Goal: Complete application form

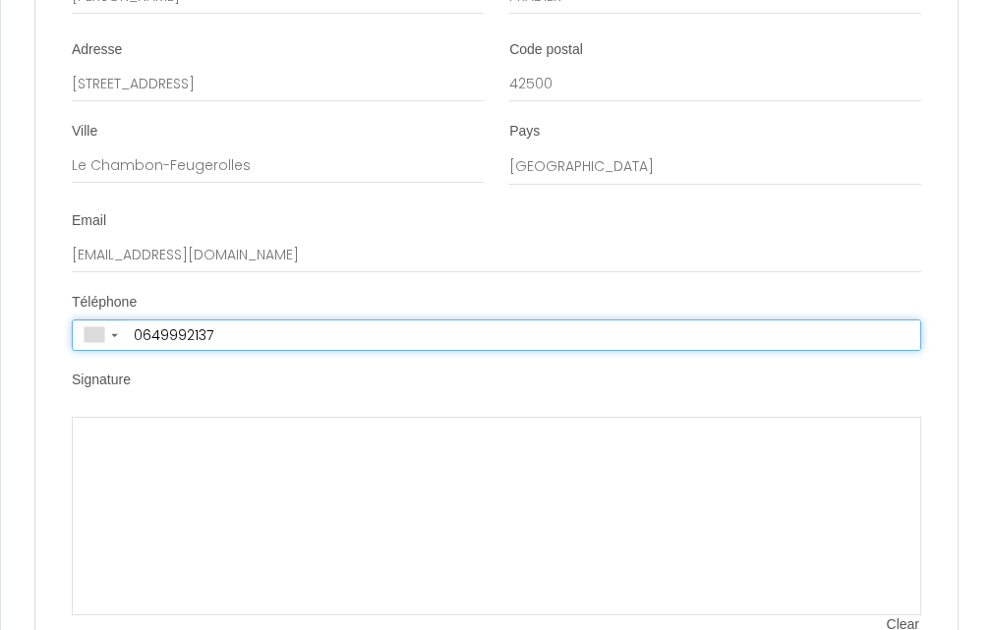
type input "+33 6 49 99 21 37"
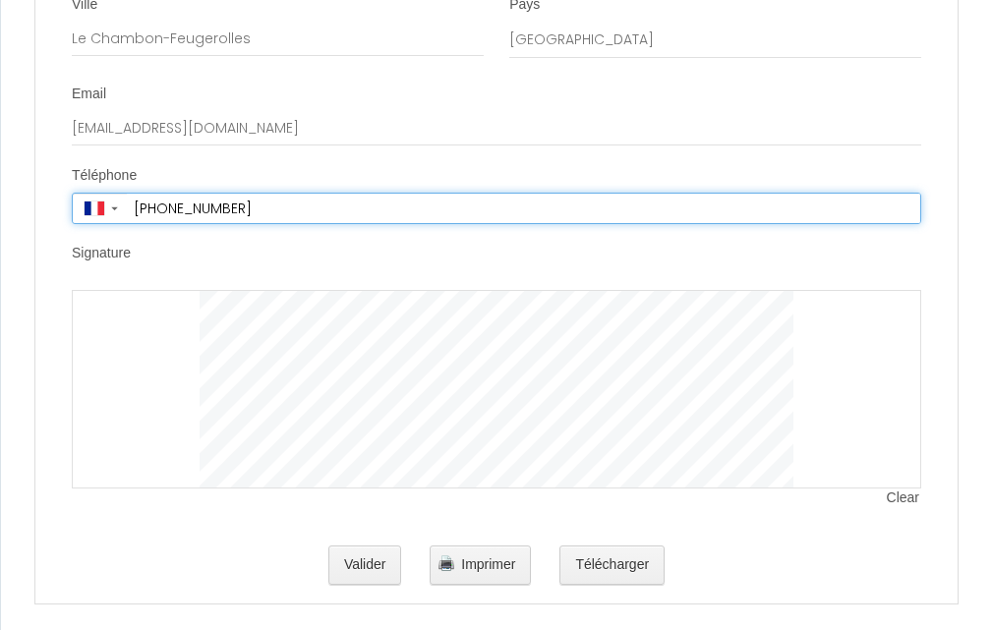
scroll to position [7433, 0]
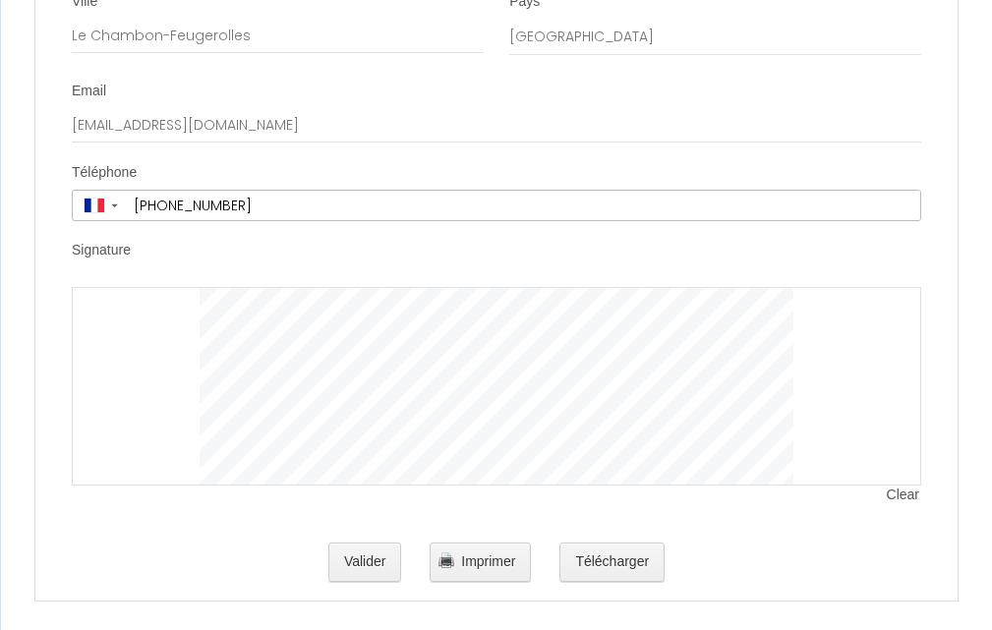
click at [187, 314] on div at bounding box center [497, 386] width 850 height 199
click at [359, 543] on button "Valider" at bounding box center [365, 562] width 74 height 39
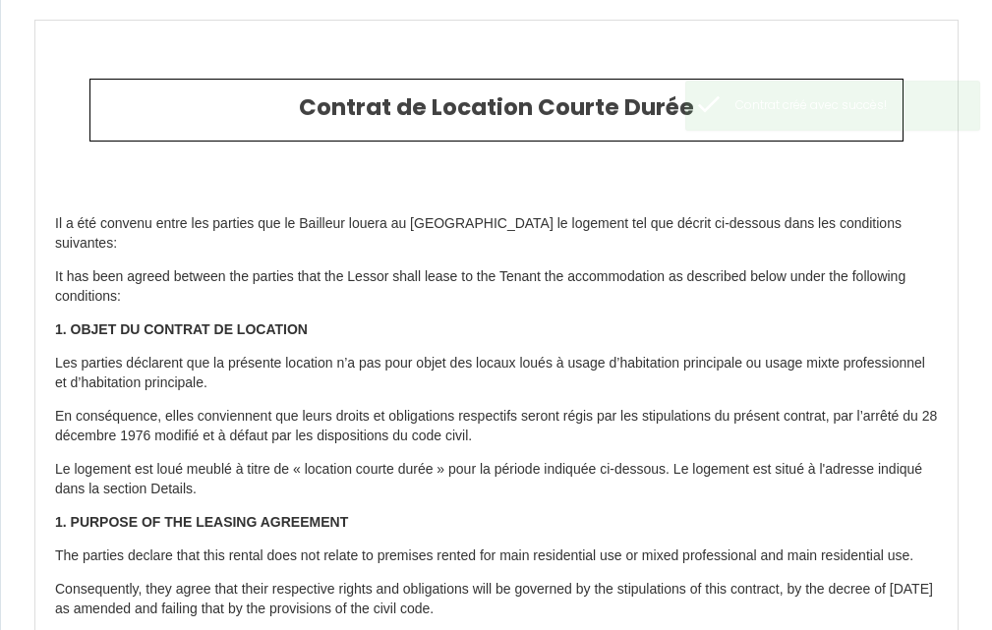
type input "450"
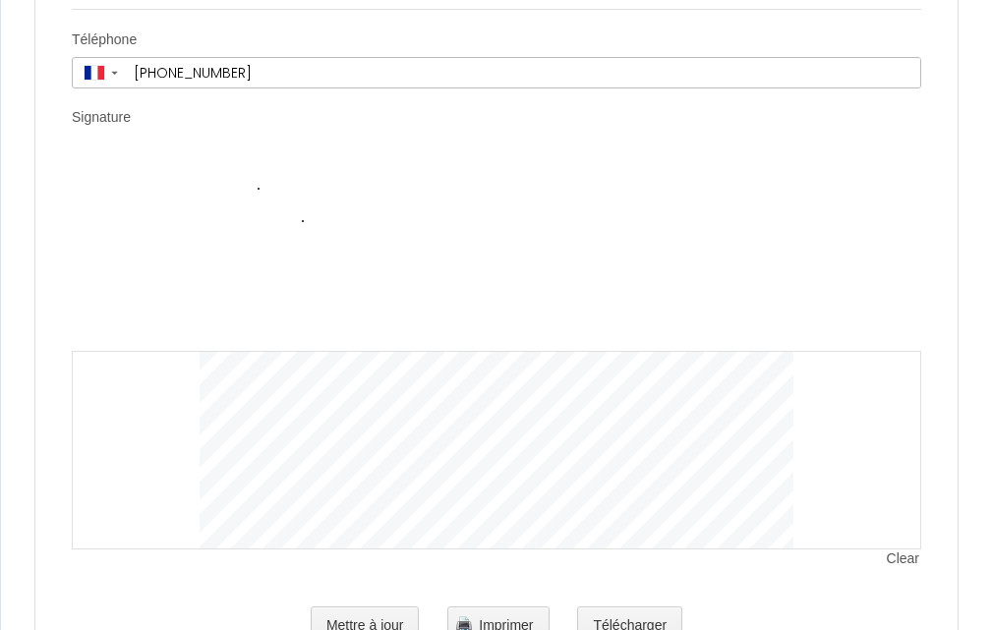
scroll to position [7531, 0]
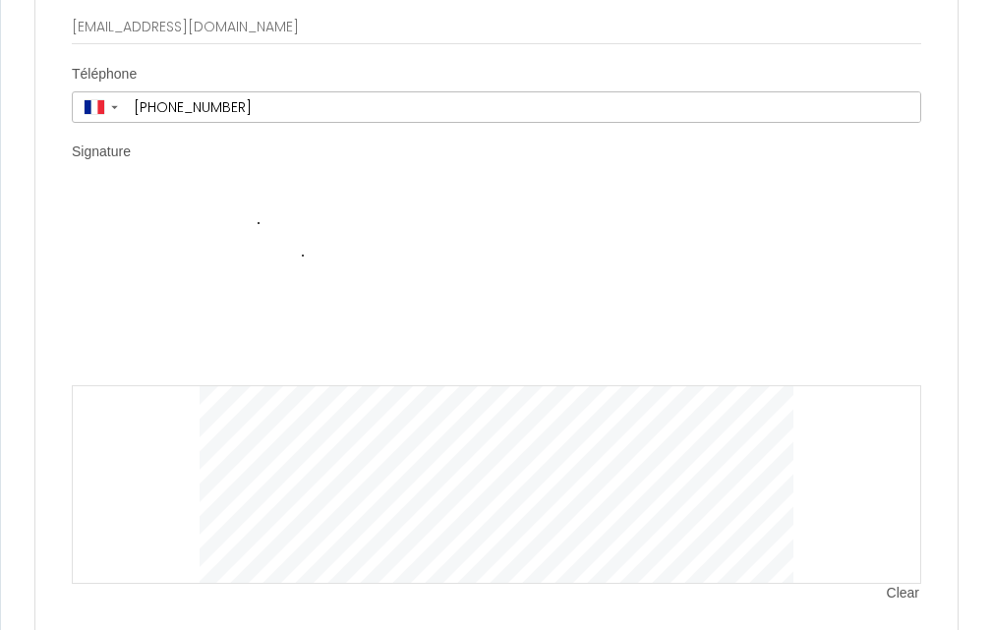
click at [225, 254] on img at bounding box center [497, 287] width 593 height 197
click at [130, 189] on div "Clear" at bounding box center [497, 386] width 850 height 395
click at [150, 189] on div "Clear" at bounding box center [497, 386] width 850 height 395
drag, startPoint x: 150, startPoint y: 177, endPoint x: 160, endPoint y: 180, distance: 10.3
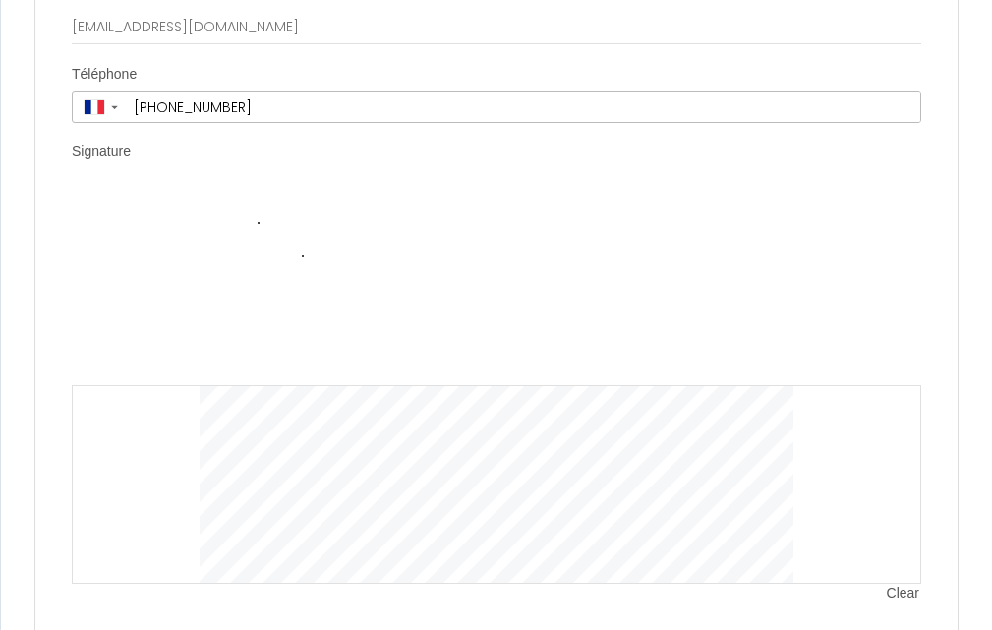
click at [160, 189] on div "Clear" at bounding box center [497, 386] width 850 height 395
click at [303, 143] on div "Signature" at bounding box center [497, 156] width 850 height 27
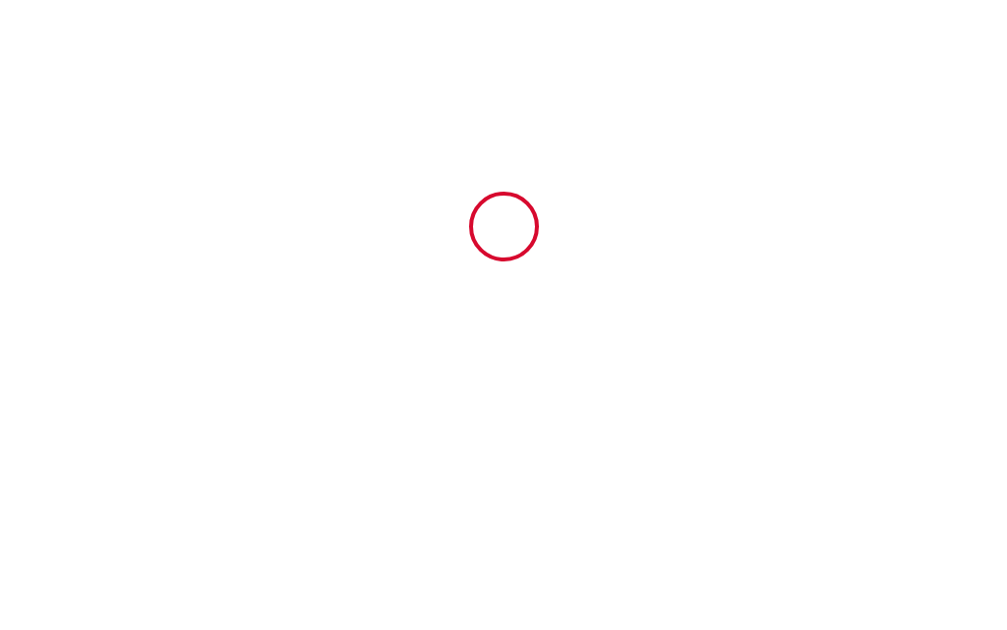
type input "6441625"
type input "N°07 BEAU-SOLEIL by [PERSON_NAME] / Studio RDC"
type input "71 rue de lorraine"
type input "11210"
type input "port la nouvelle"
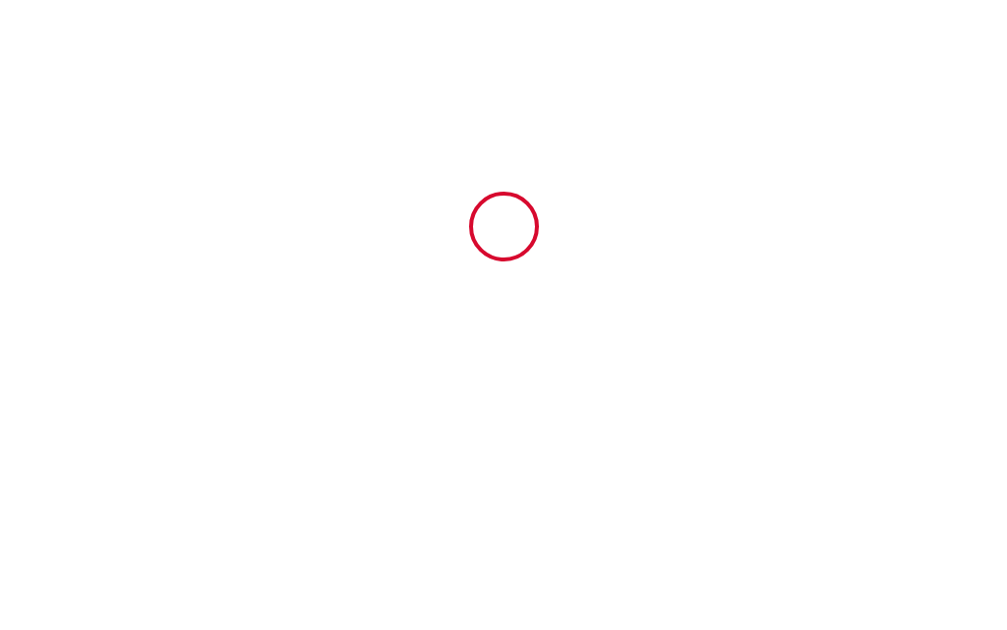
type input "France"
type input "16 Sat August 2025"
type input "23 Sat August 2025"
type input "2"
type input "0"
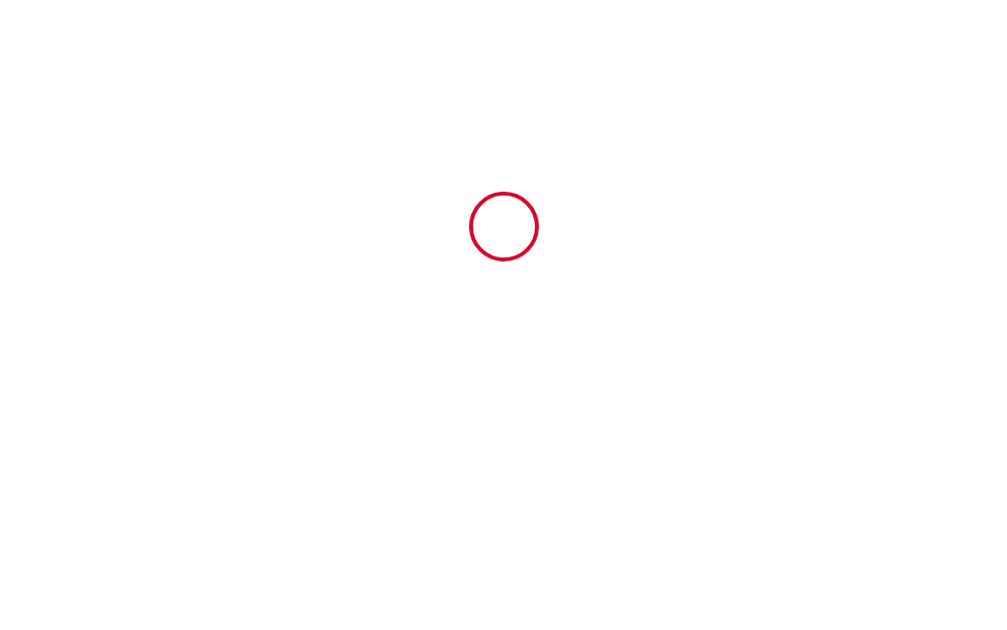
type input "100"
type input "450"
type input "SCI YARA"
type input "Jonathan Besombes"
type input "BP 17, 70 rue richelieu, 11210 Port la Nouvelle"
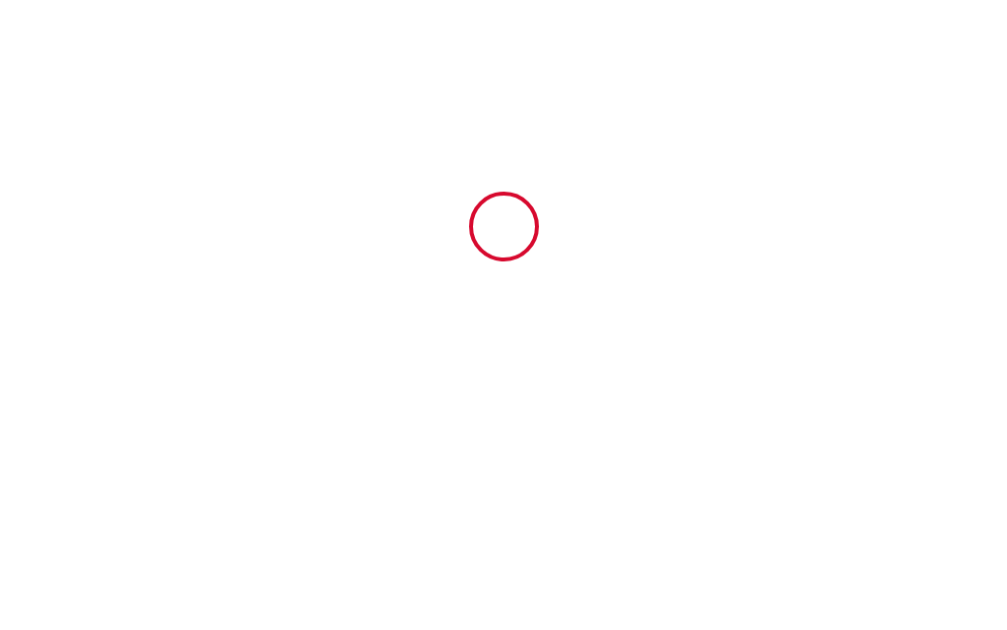
type input "11210"
type input "Port-La Nouvelle"
type input "France"
type input "jonathan.besombes@gmail.com"
type input "Sabine"
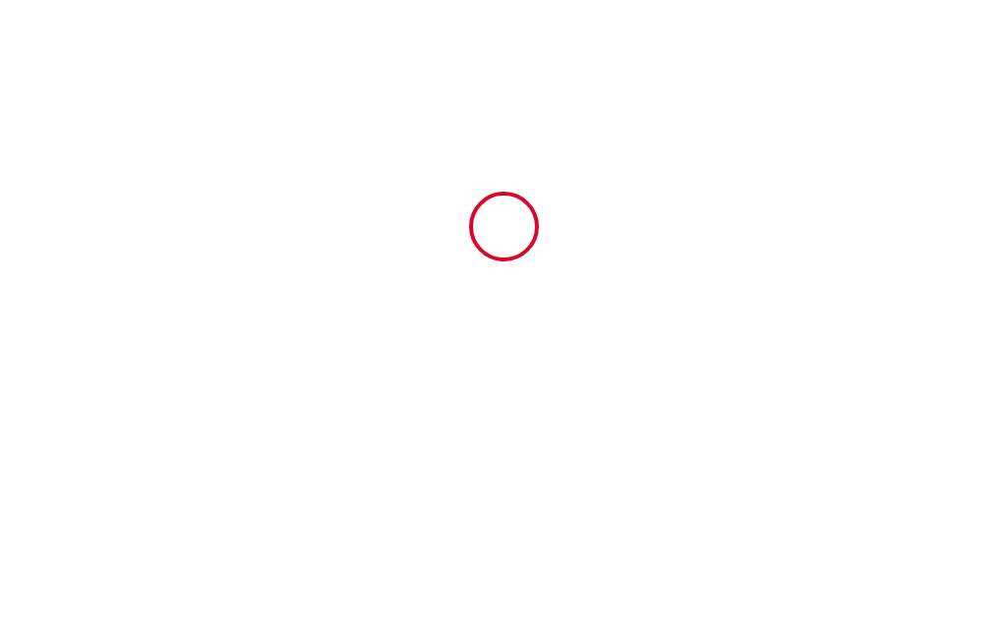
type input "PRADIER"
type input "4 allée du meygal"
type input "42500"
type input "Le Chambon-Feugerolles"
type input "sabine.pradier@gmail.com"
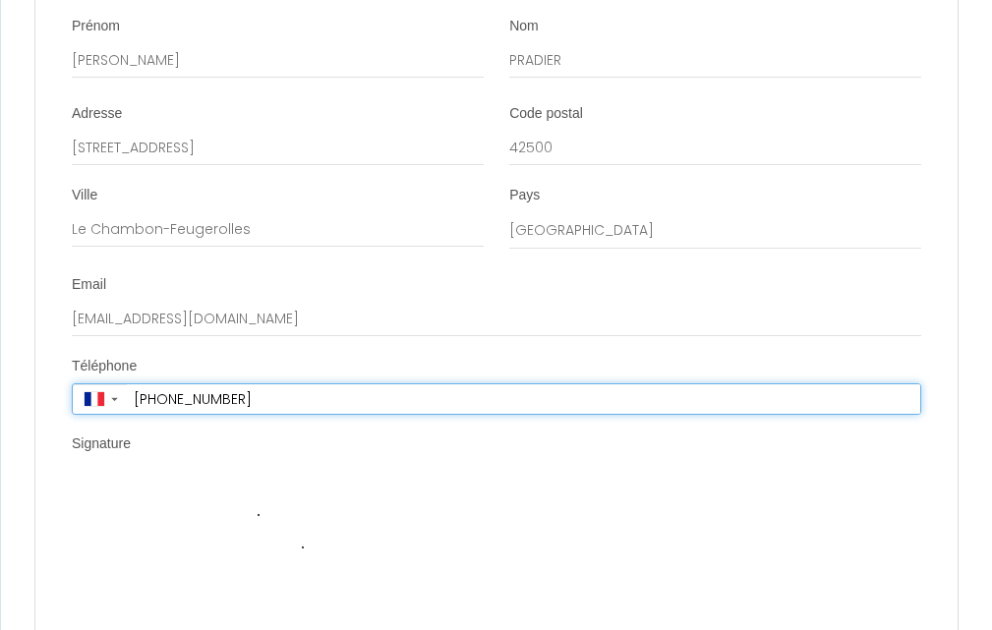
scroll to position [7205, 0]
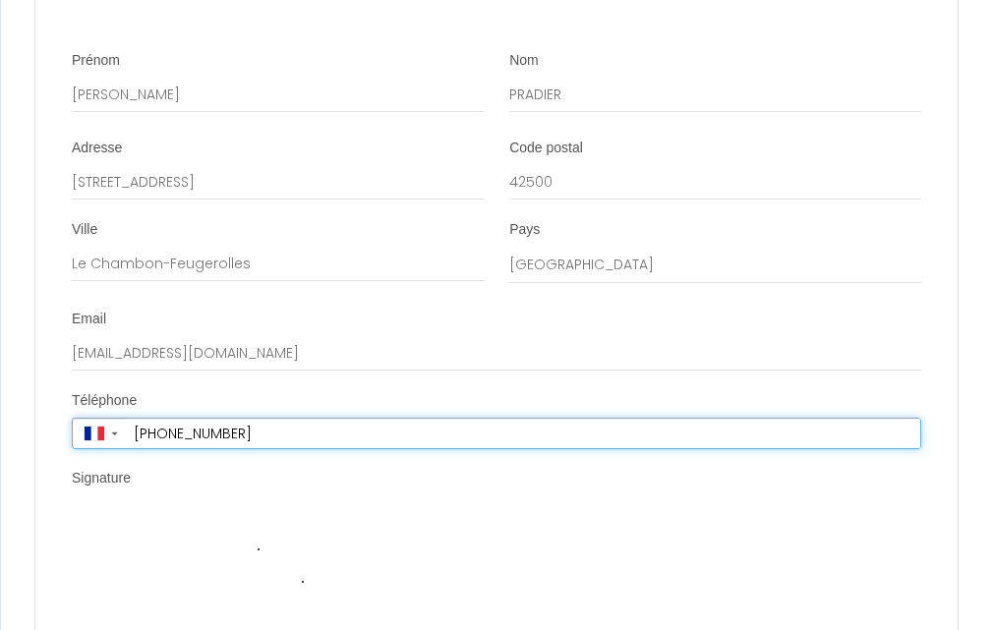
click at [299, 419] on input "+33 6 49 99 21 37" at bounding box center [524, 434] width 794 height 30
type input "+33 6 49 99 21 37"
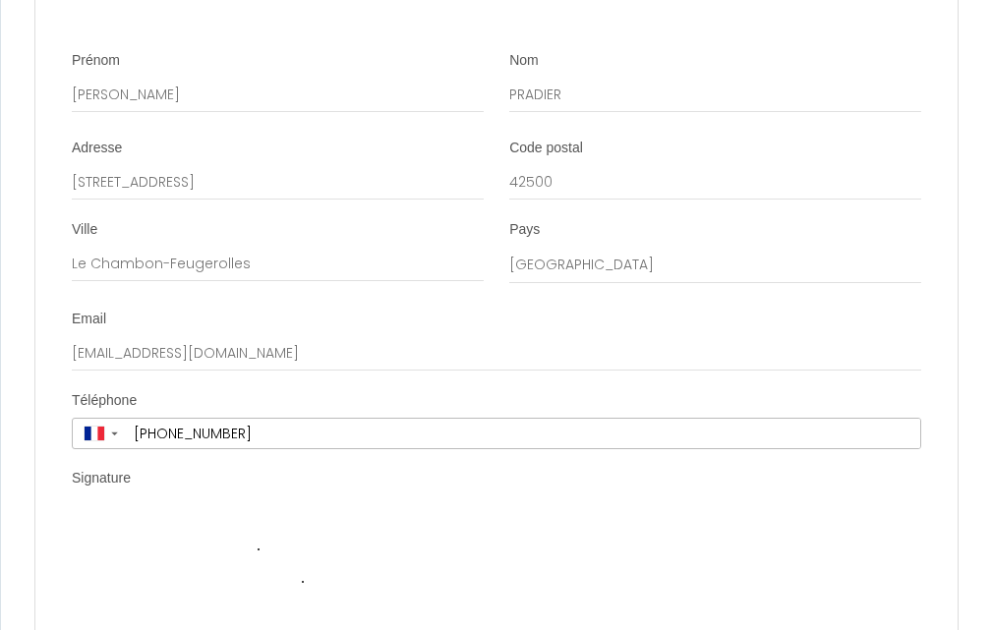
click at [230, 515] on img at bounding box center [497, 613] width 593 height 197
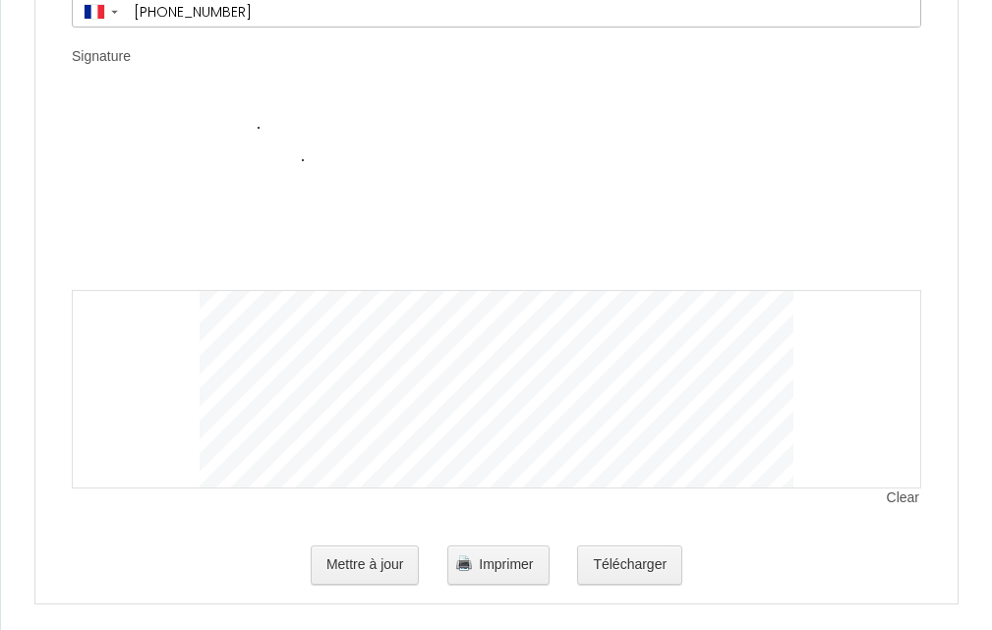
scroll to position [7629, 0]
click at [236, 126] on img at bounding box center [497, 188] width 593 height 197
click at [338, 552] on button "Mettre à jour" at bounding box center [365, 562] width 109 height 39
click at [355, 543] on button "Mettre à jour" at bounding box center [365, 562] width 109 height 39
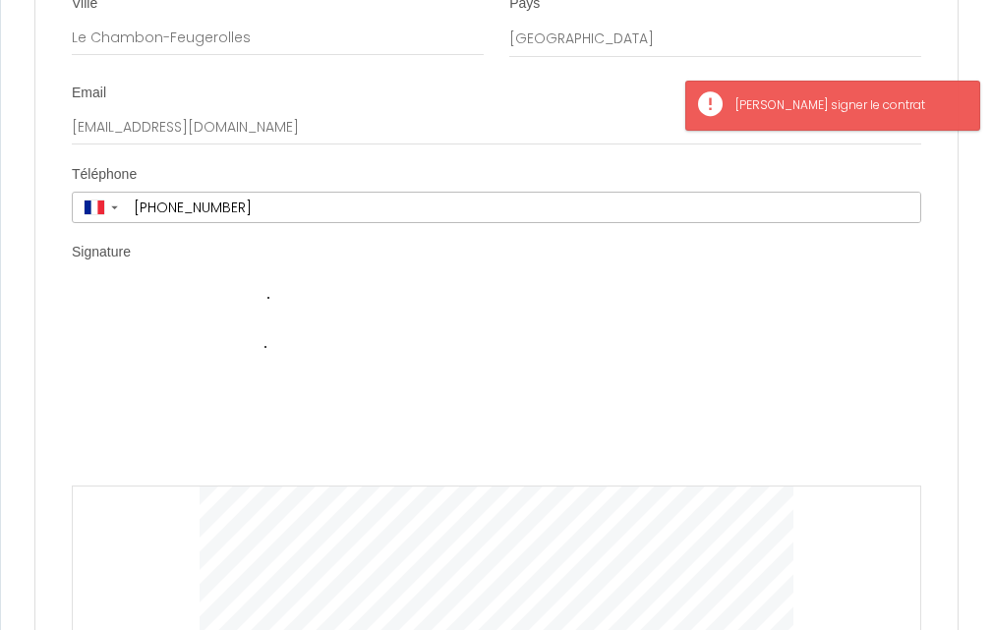
scroll to position [7138, 0]
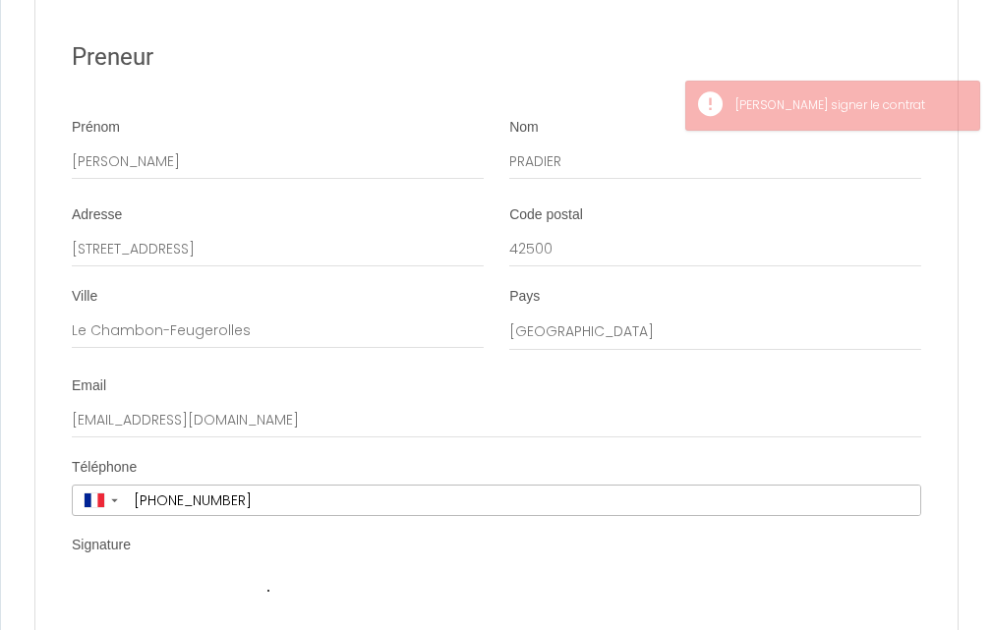
click at [197, 536] on div "Signature" at bounding box center [497, 549] width 850 height 27
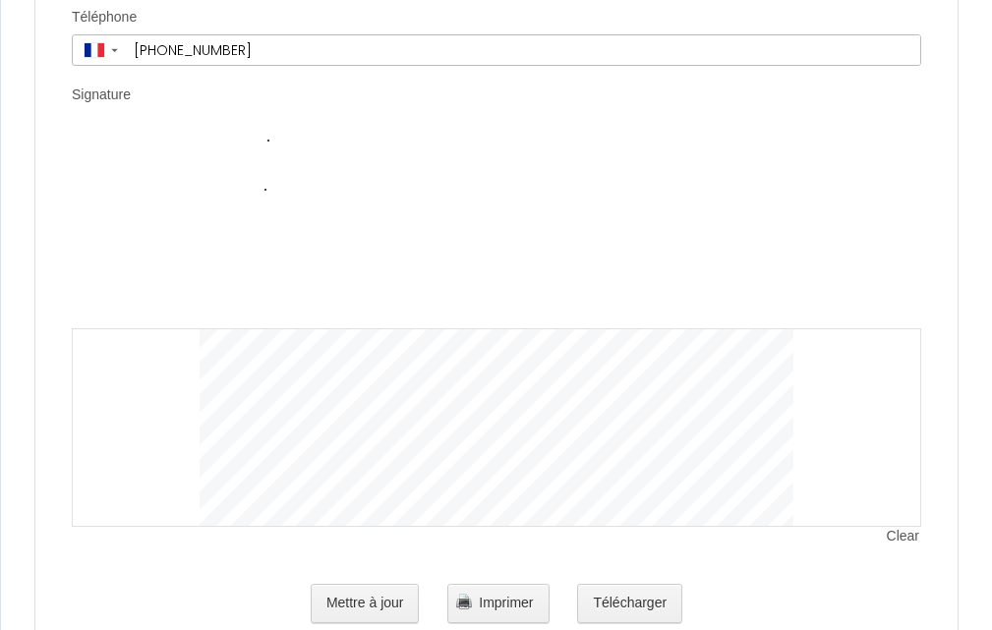
scroll to position [7629, 0]
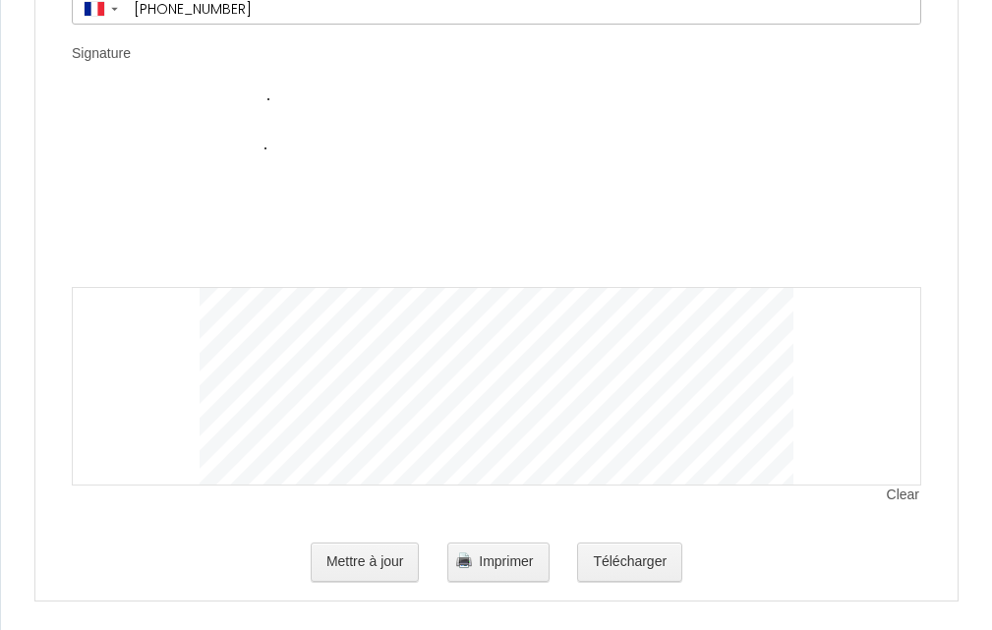
click at [247, 184] on img at bounding box center [497, 188] width 593 height 197
click at [364, 548] on button "Mettre à jour" at bounding box center [365, 562] width 109 height 39
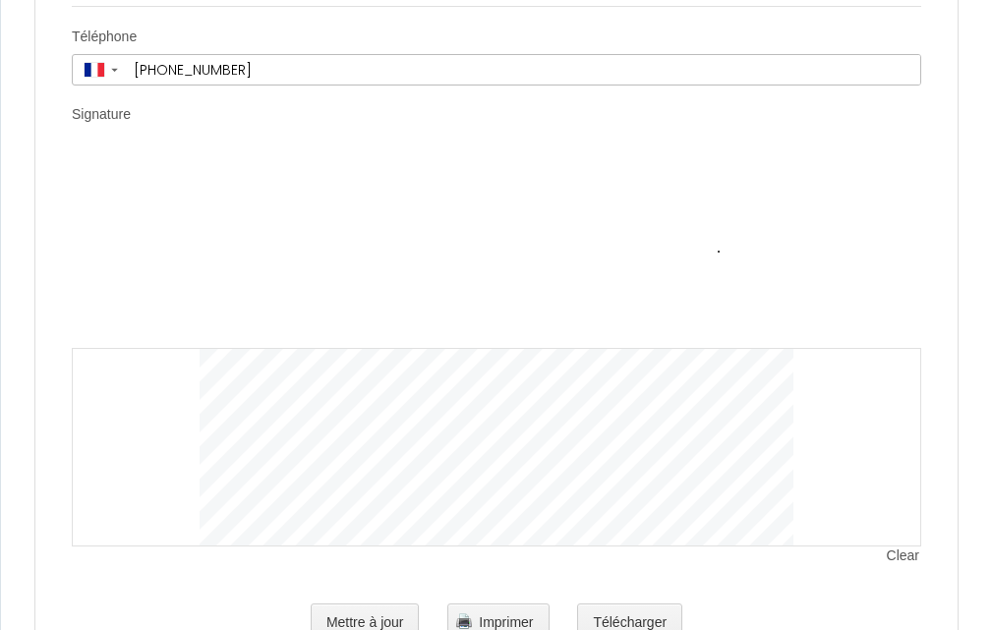
scroll to position [7572, 0]
click at [905, 543] on span "Clear" at bounding box center [904, 553] width 34 height 20
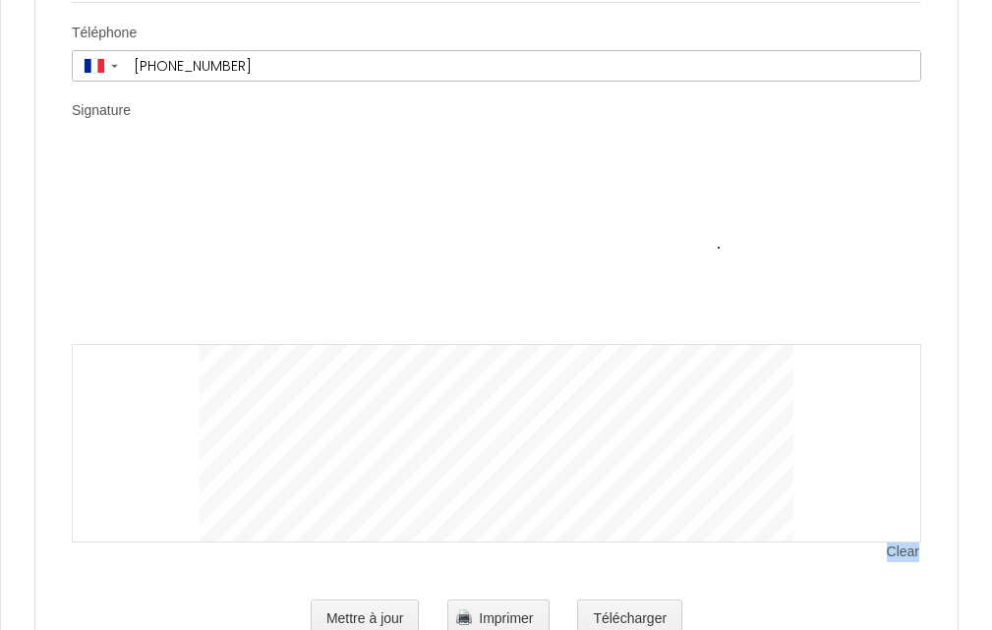
click at [905, 543] on span "Clear" at bounding box center [904, 553] width 34 height 20
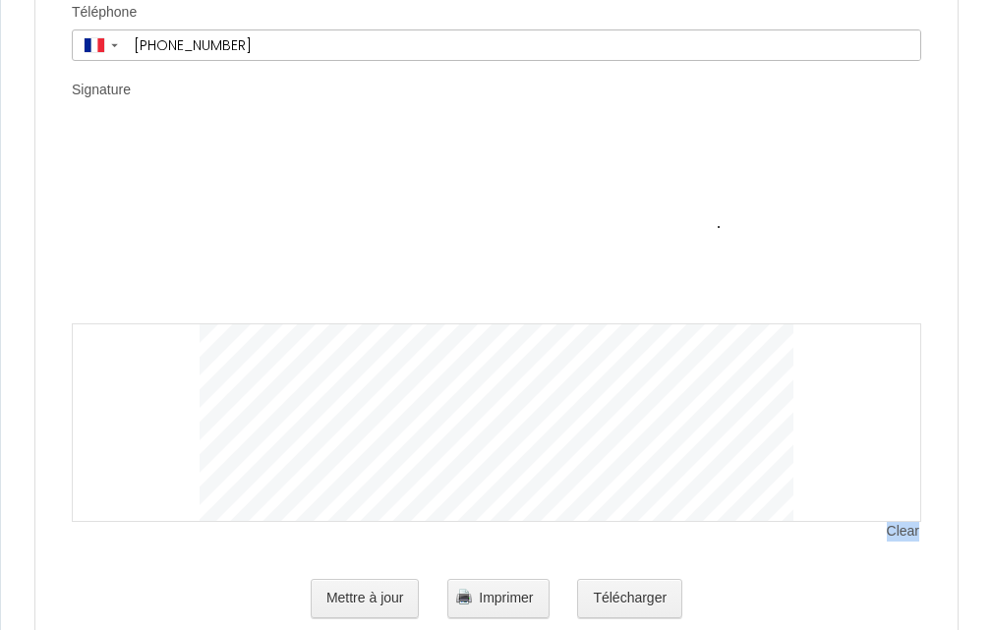
scroll to position [7629, 0]
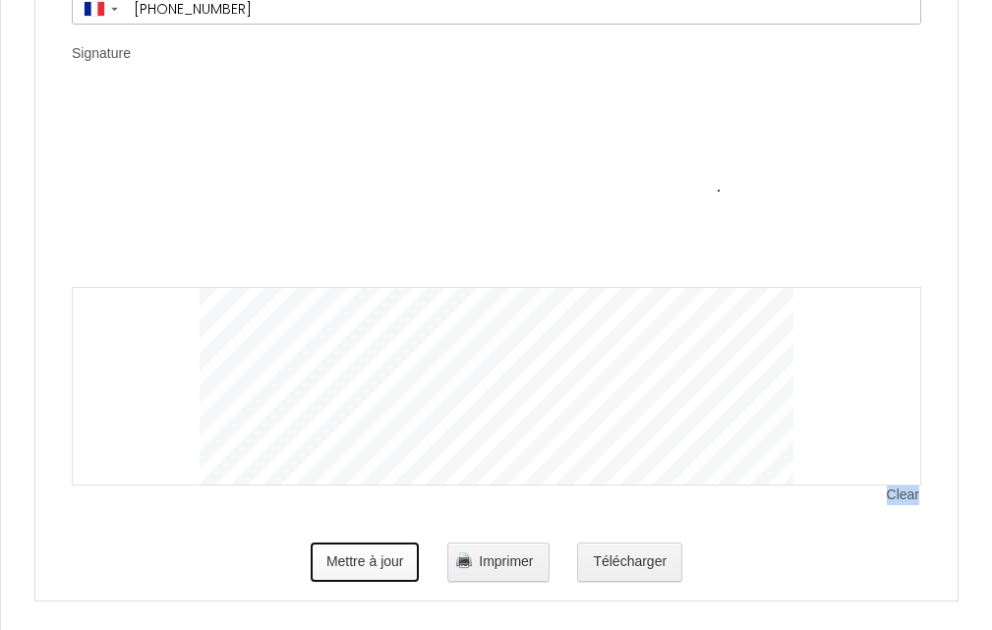
click at [361, 543] on button "Mettre à jour" at bounding box center [365, 562] width 109 height 39
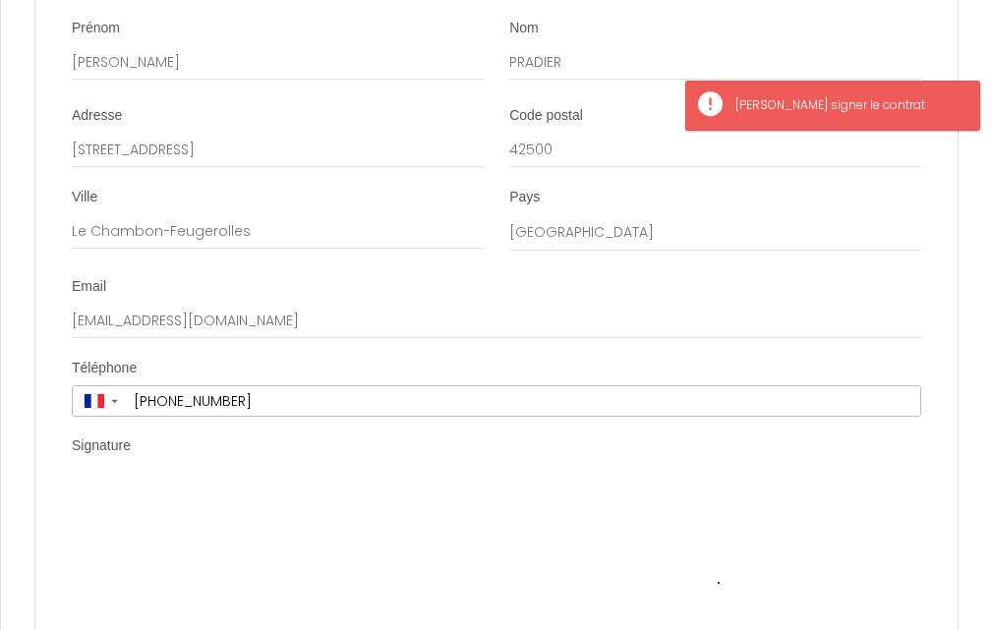
scroll to position [7236, 0]
click at [345, 506] on img at bounding box center [497, 582] width 593 height 197
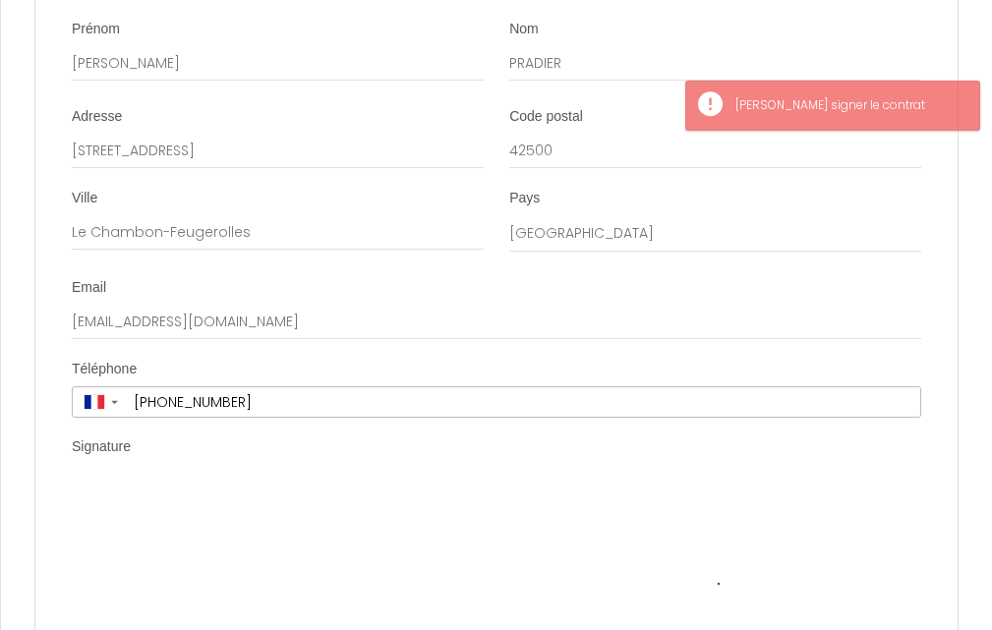
click at [344, 503] on img at bounding box center [497, 582] width 593 height 197
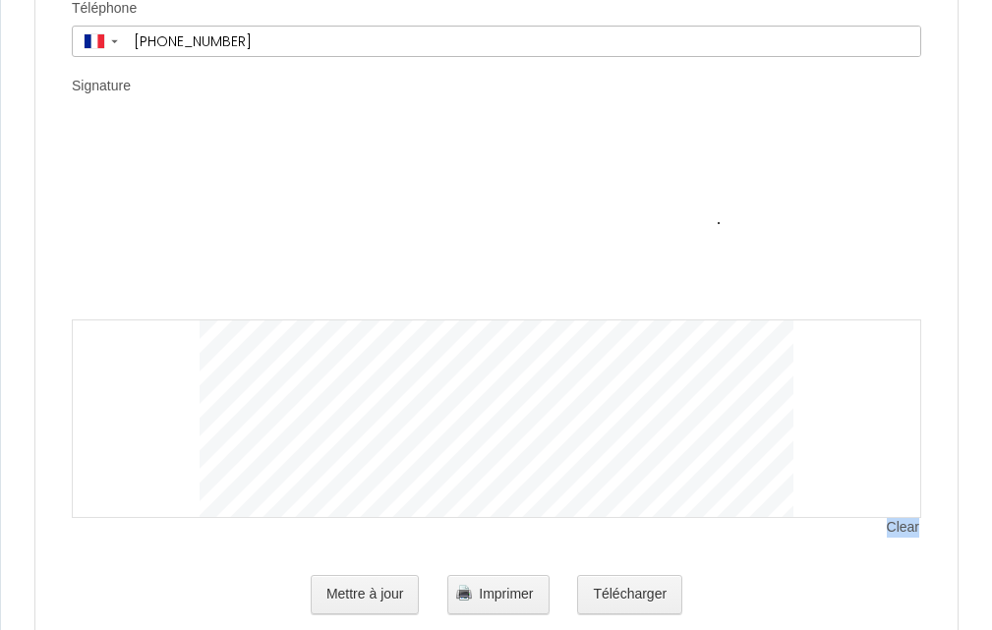
scroll to position [7629, 0]
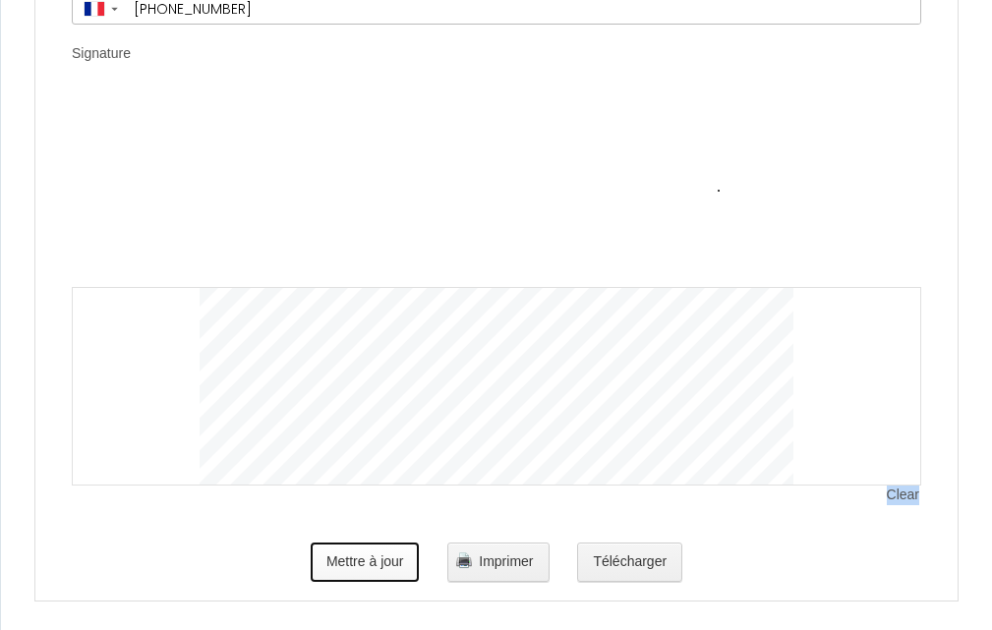
click at [348, 543] on button "Mettre à jour" at bounding box center [365, 562] width 109 height 39
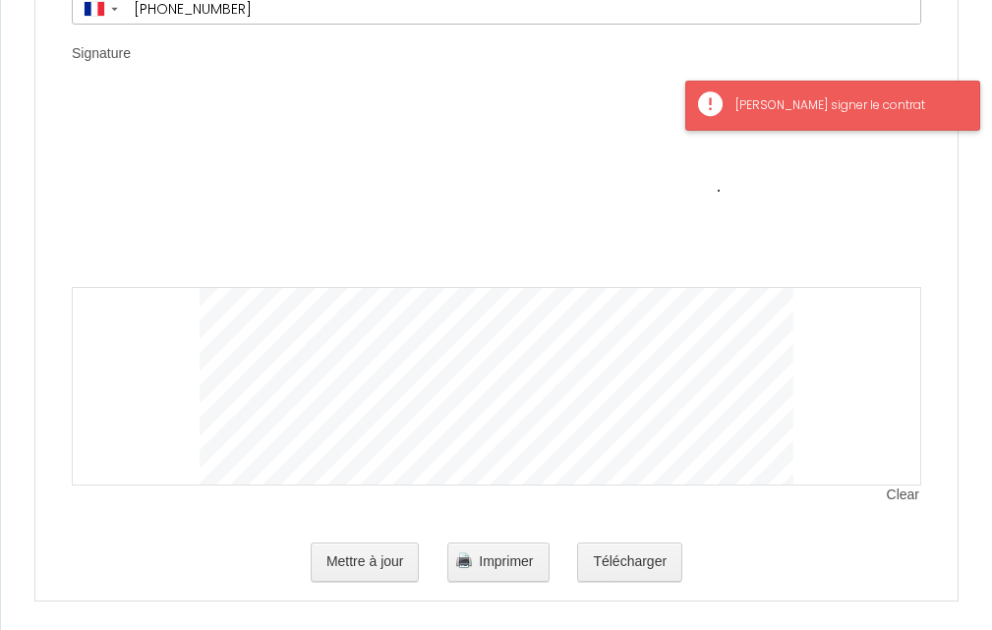
click at [829, 114] on div "Veuillez signer le contrat" at bounding box center [848, 105] width 224 height 19
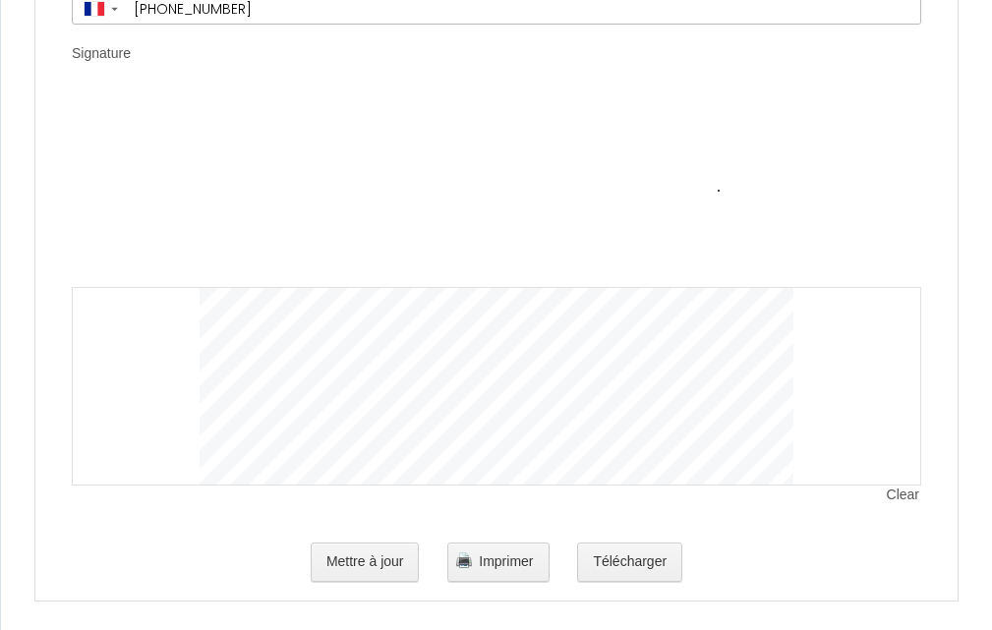
click at [829, 114] on div "Clear" at bounding box center [497, 287] width 850 height 395
click at [910, 486] on span "Clear" at bounding box center [904, 496] width 34 height 20
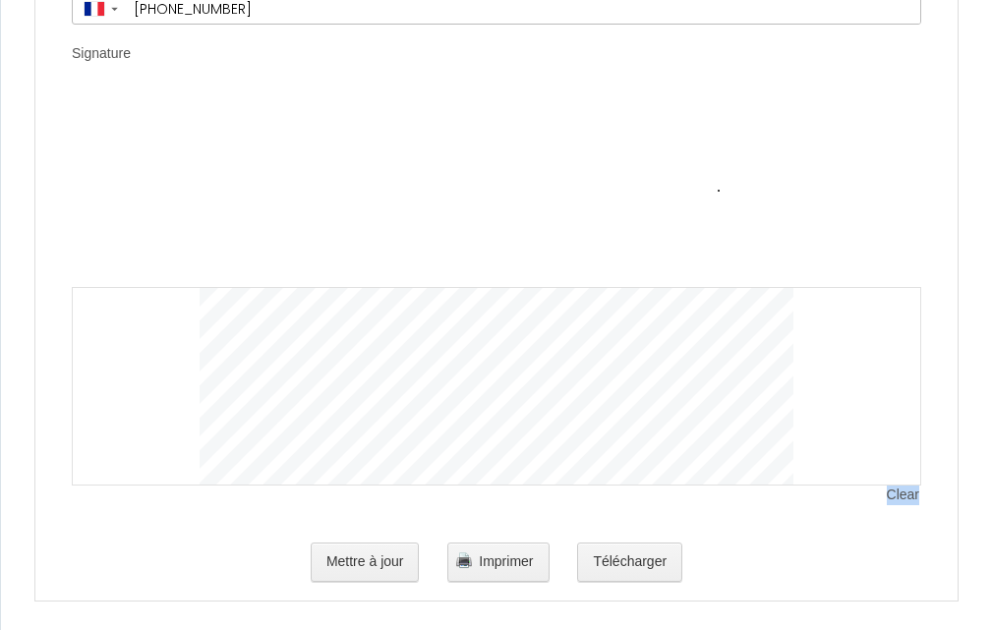
click at [910, 486] on span "Clear" at bounding box center [904, 496] width 34 height 20
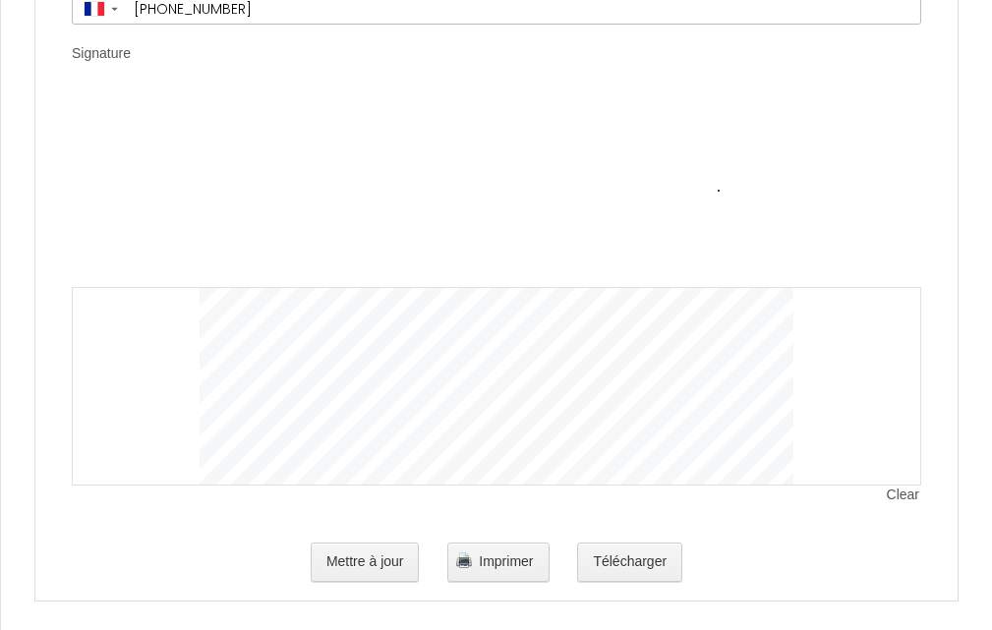
click at [799, 220] on div "Clear" at bounding box center [497, 287] width 850 height 395
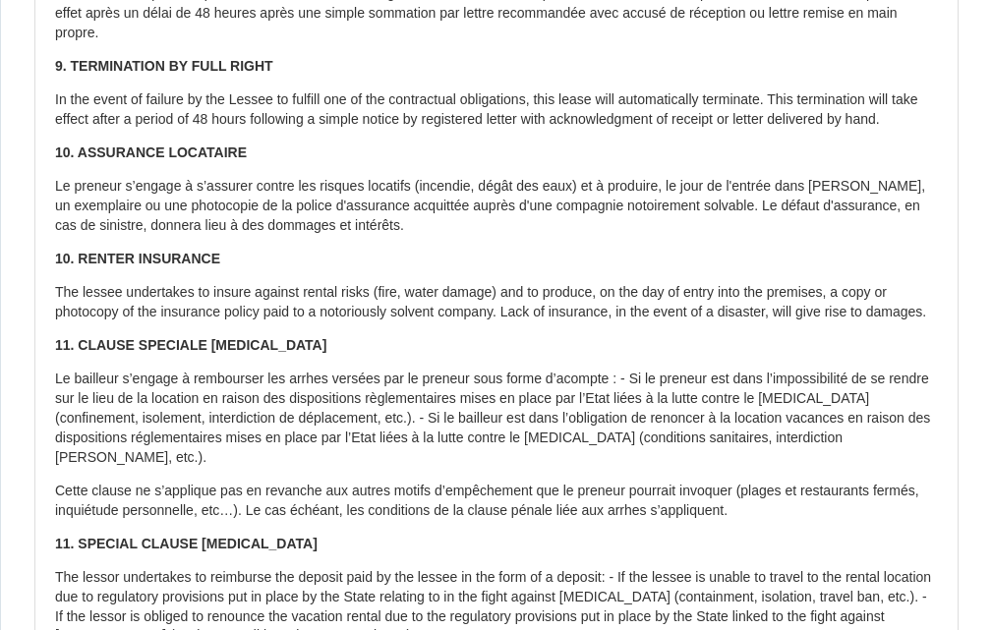
scroll to position [4482, 0]
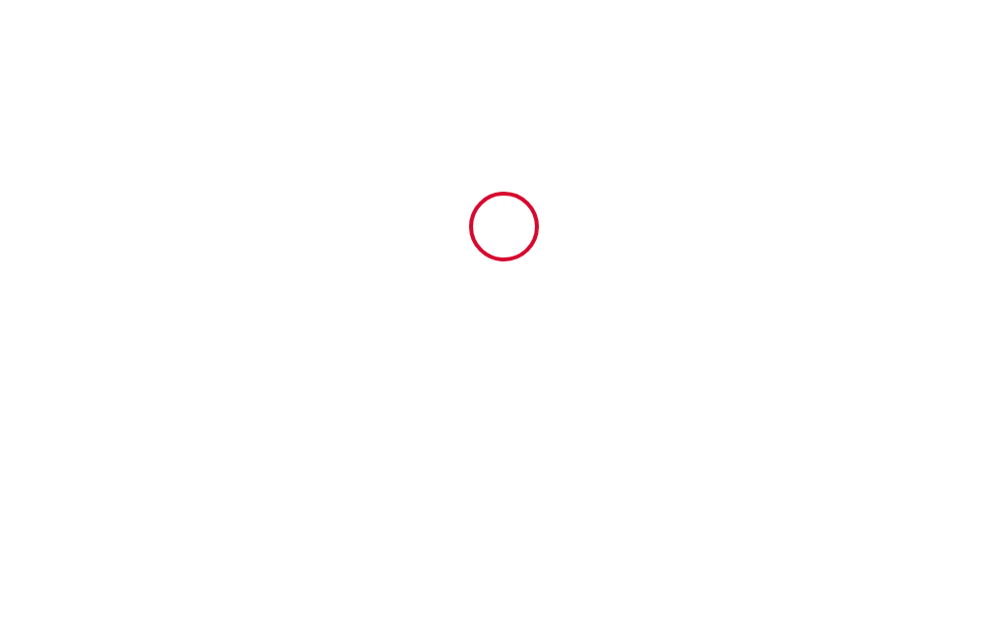
type input "6441625"
type input "N°07 BEAU-SOLEIL by [PERSON_NAME] / Studio RDC"
type input "[STREET_ADDRESS][PERSON_NAME]"
type input "11210"
type input "port la nouvelle"
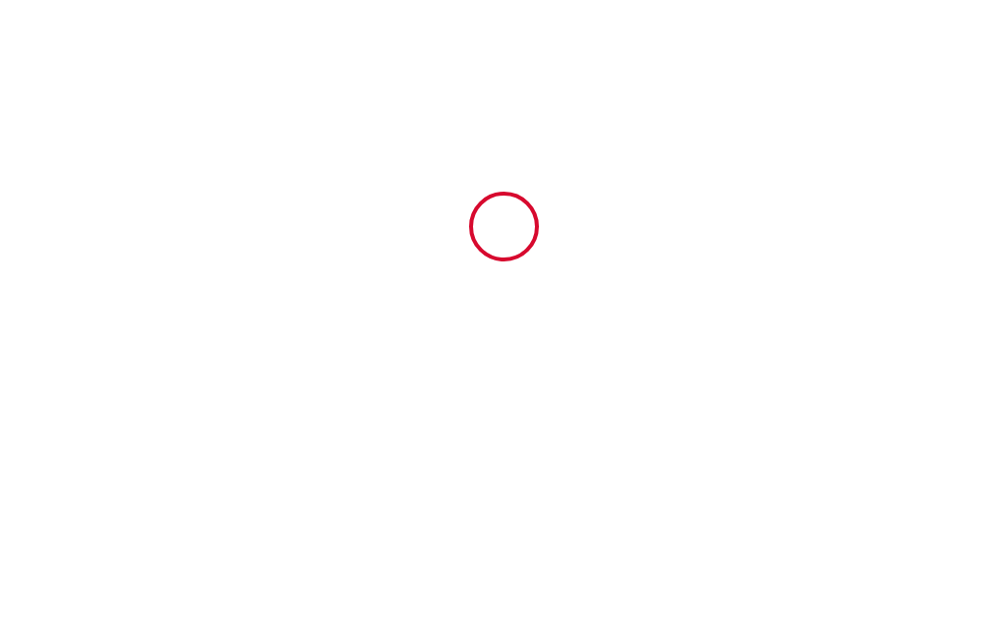
type input "[GEOGRAPHIC_DATA]"
type input "[DATE]"
type input "2"
type input "0"
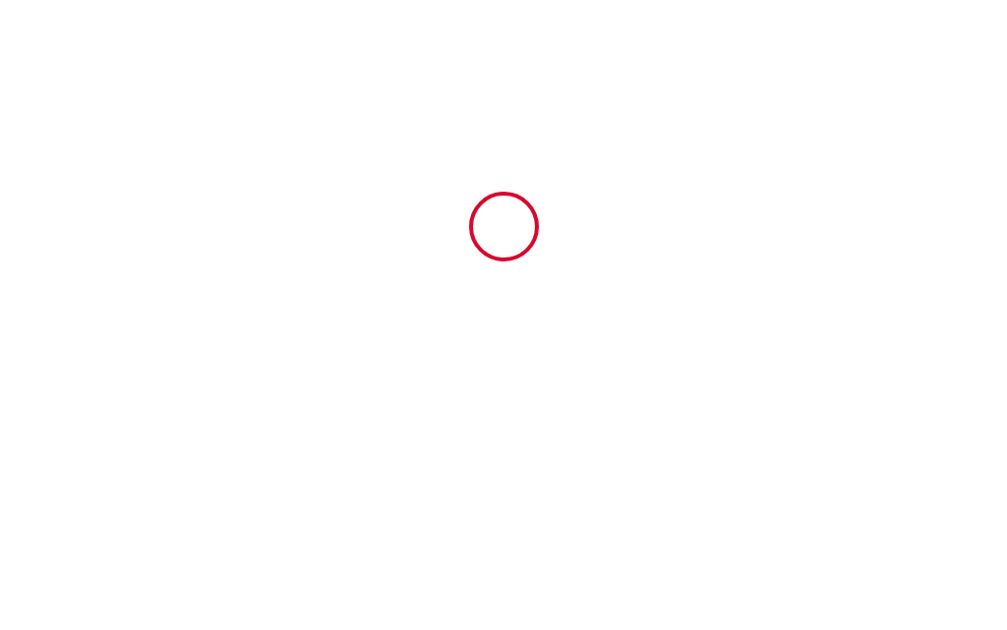
type input "100"
type input "450"
type input "SCI YARA"
type input "[PERSON_NAME]"
type input "BP [STREET_ADDRESS]"
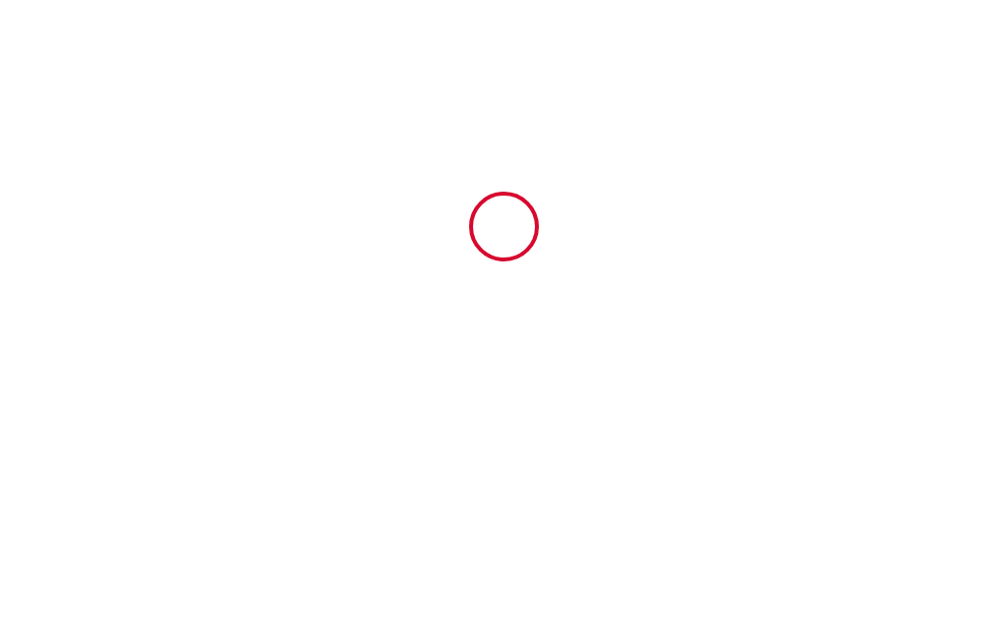
type input "11210"
type input "Port-[GEOGRAPHIC_DATA]"
type input "[GEOGRAPHIC_DATA]"
type input "[PERSON_NAME][EMAIL_ADDRESS][DOMAIN_NAME]"
type input "[PERSON_NAME]"
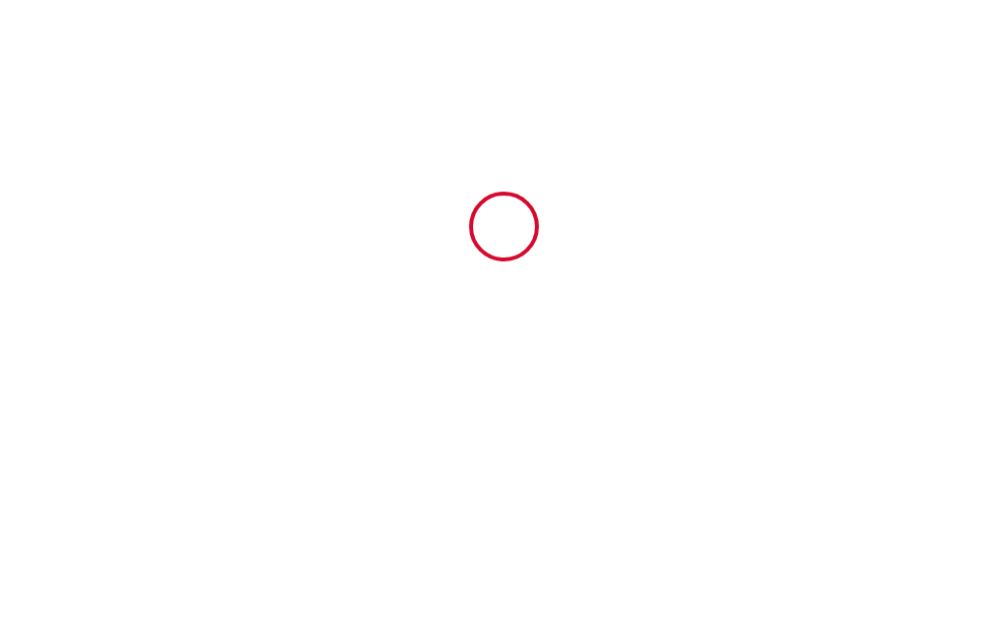
type input "PRADIER"
type input "[STREET_ADDRESS]"
type input "42500"
type input "Le Chambon-Feugerolles"
type input "[EMAIL_ADDRESS][DOMAIN_NAME]"
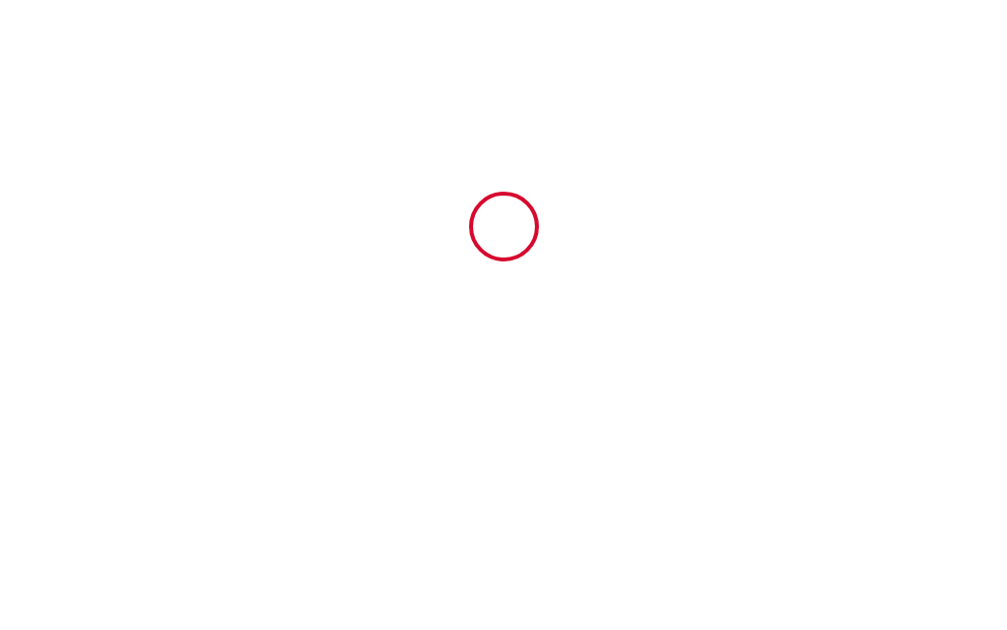
type input "[PHONE_NUMBER]"
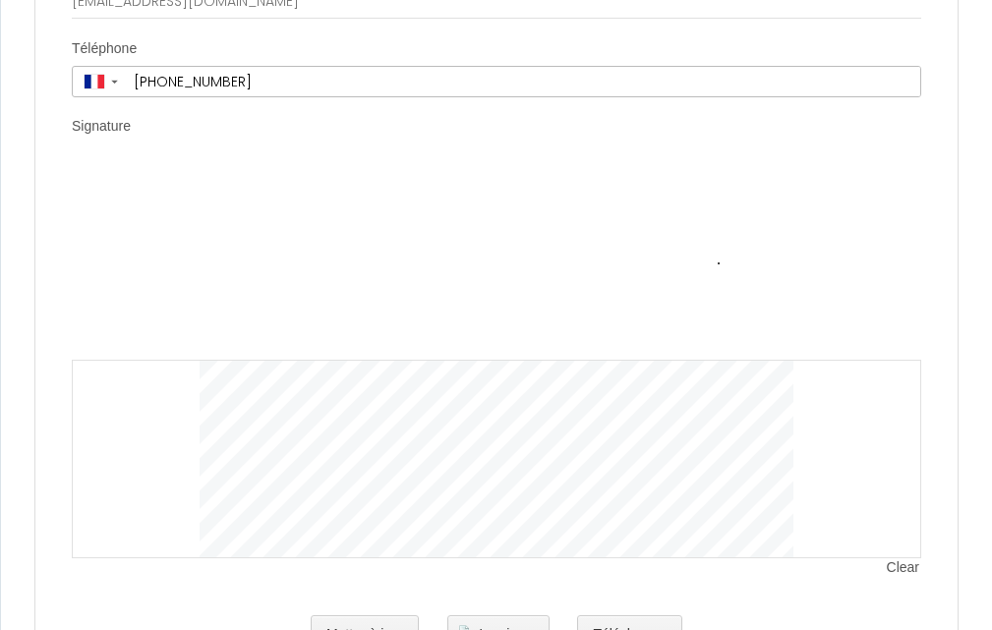
scroll to position [7629, 0]
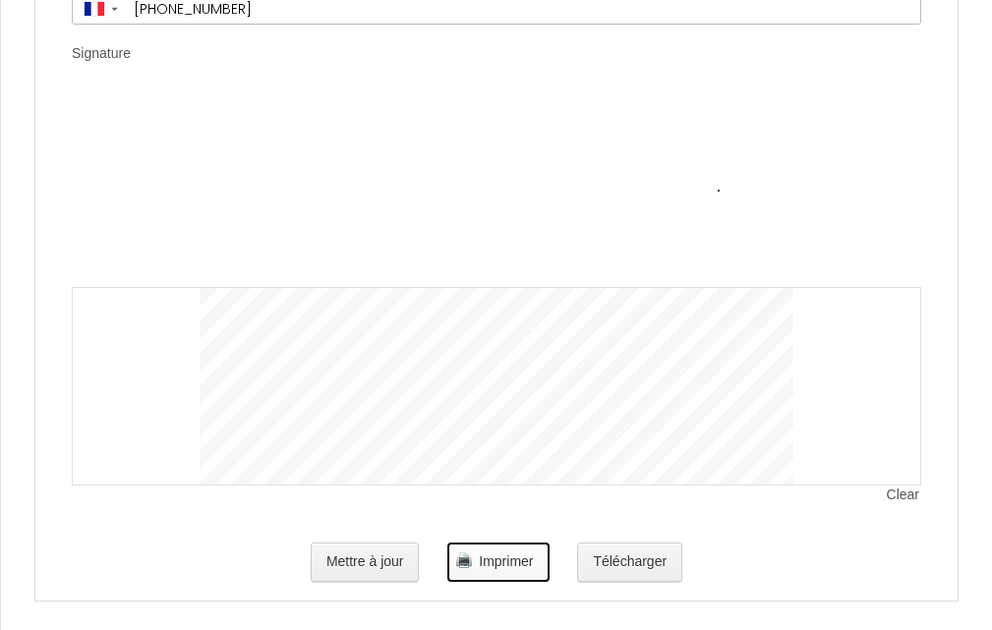
click at [476, 559] on button "Imprimer" at bounding box center [497, 562] width 101 height 39
click at [629, 550] on button "Télécharger" at bounding box center [629, 562] width 105 height 39
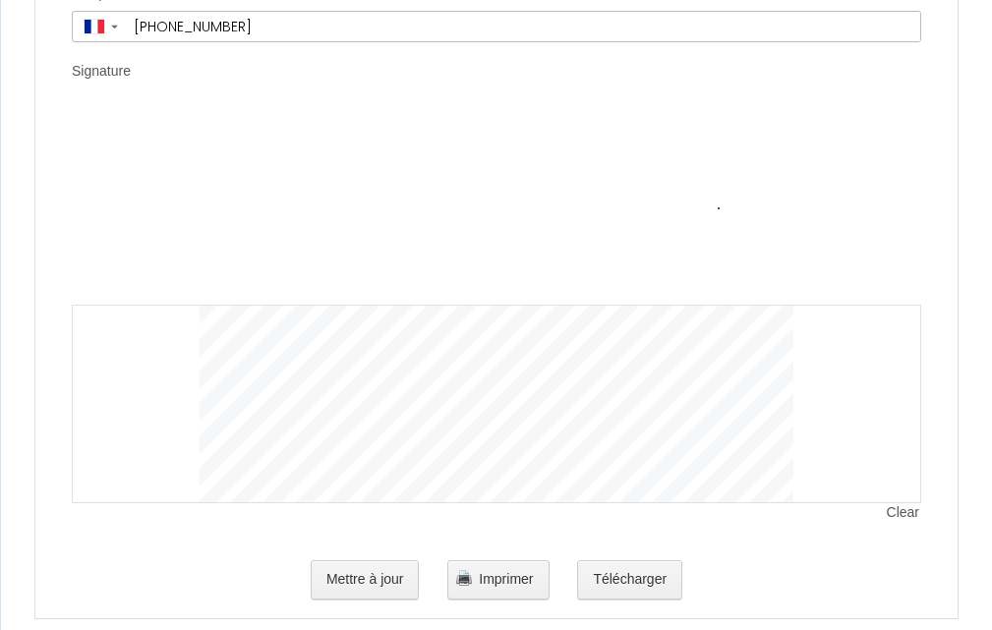
scroll to position [7629, 0]
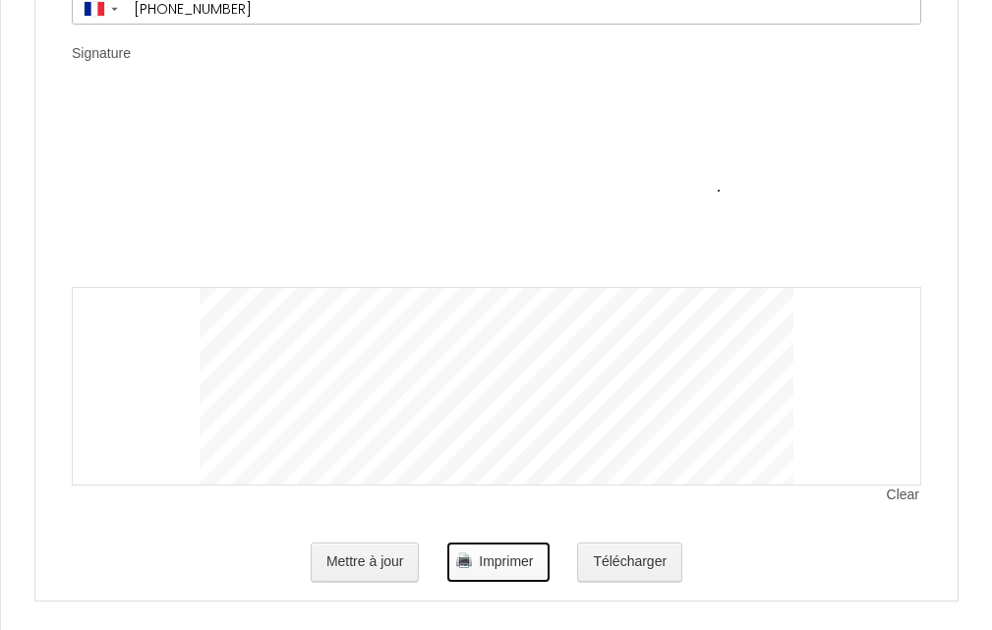
click at [510, 552] on button "Imprimer" at bounding box center [497, 562] width 101 height 39
click at [632, 545] on button "Télécharger" at bounding box center [629, 562] width 105 height 39
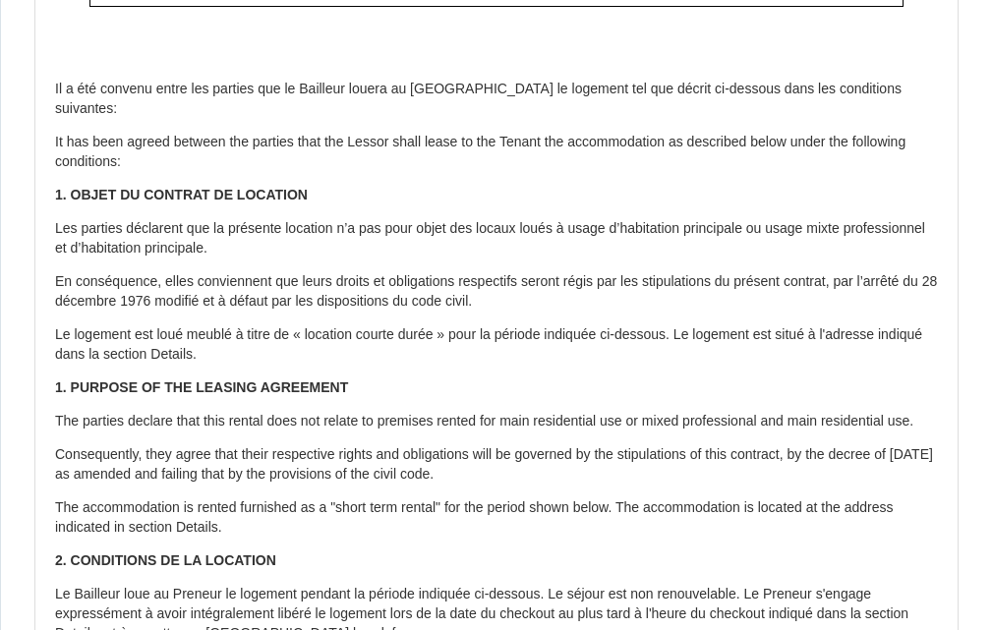
scroll to position [0, 0]
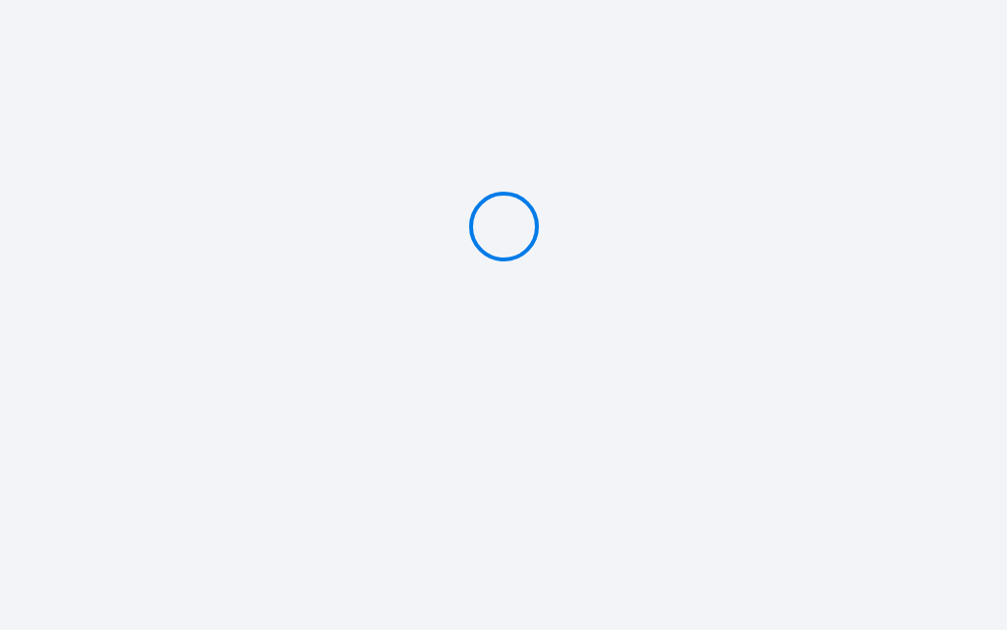
type input "PAY 112.5 €"
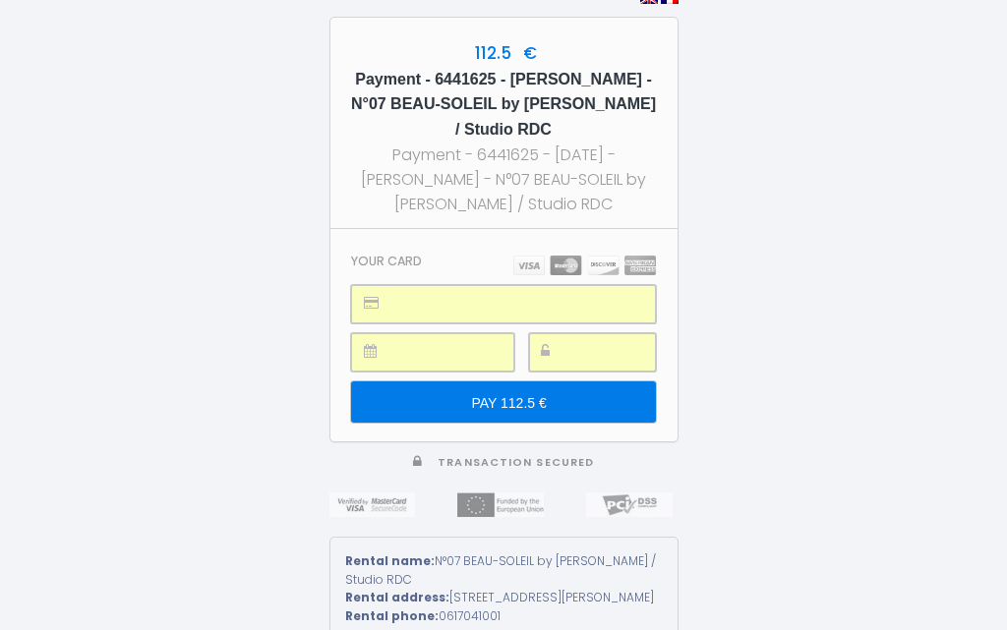
click at [532, 388] on input "PAY 112.5 €" at bounding box center [503, 402] width 304 height 41
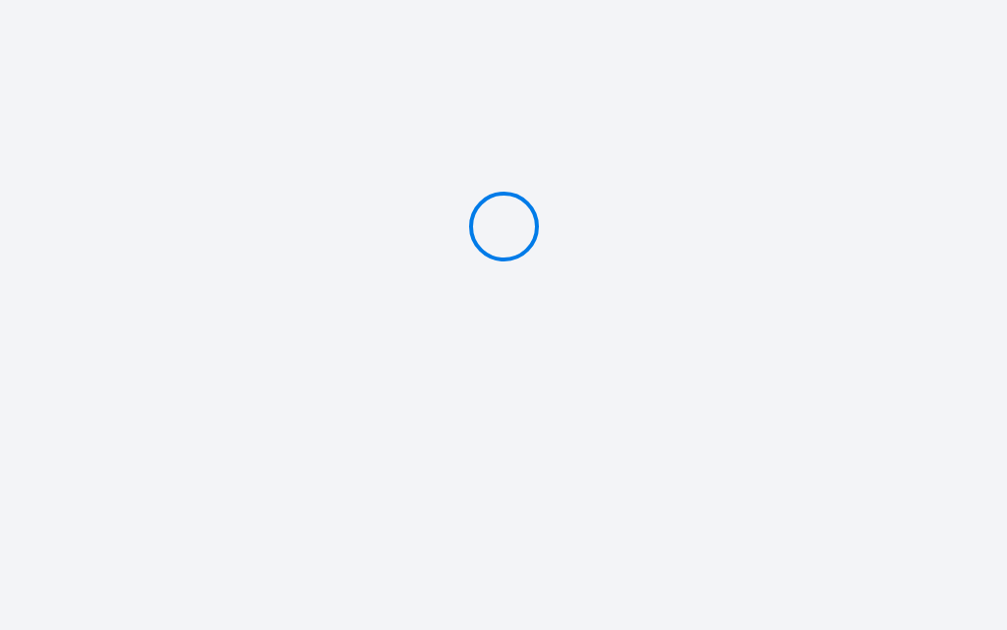
type input "PAY 112.5 €"
